Goal: Transaction & Acquisition: Purchase product/service

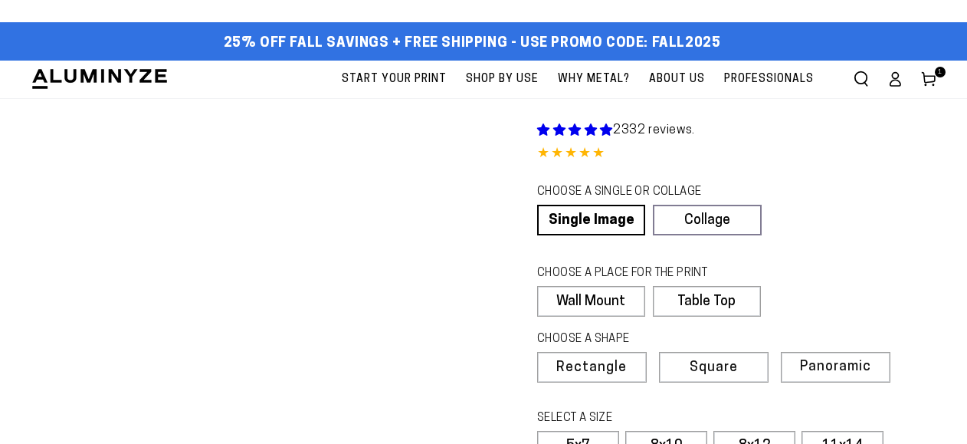
scroll to position [558, 0]
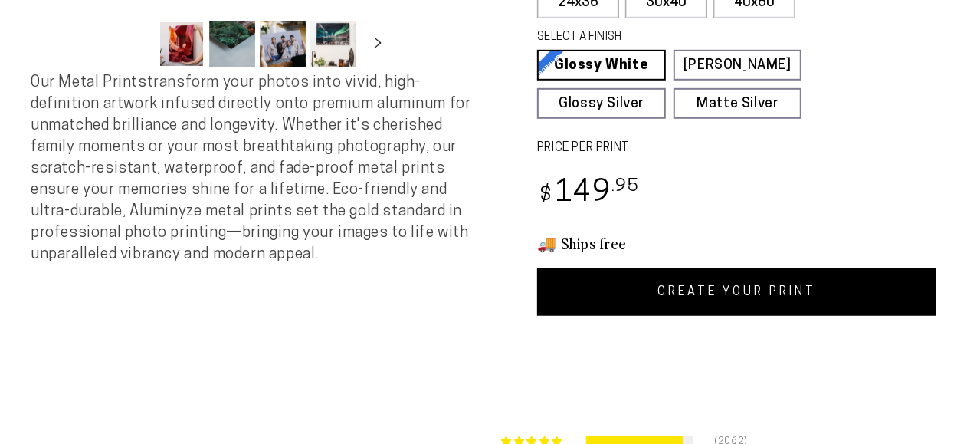
select select "**********"
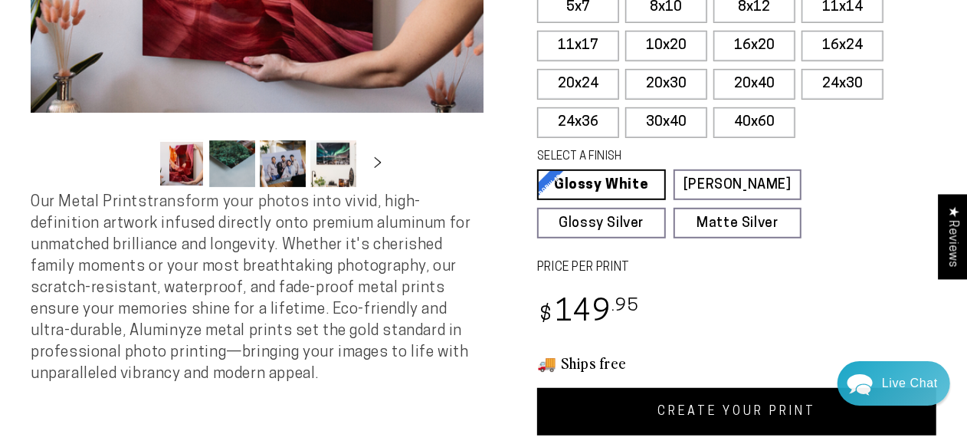
scroll to position [0, 0]
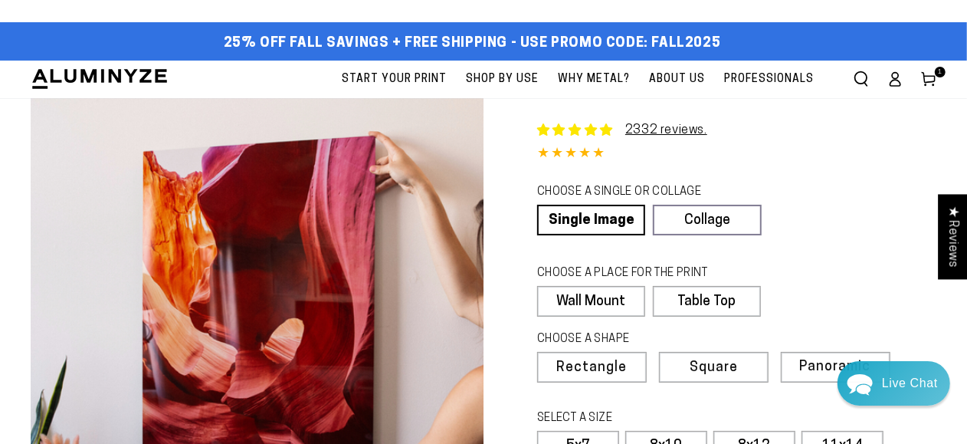
click at [930, 77] on icon at bounding box center [928, 78] width 15 height 15
